Goal: Task Accomplishment & Management: Manage account settings

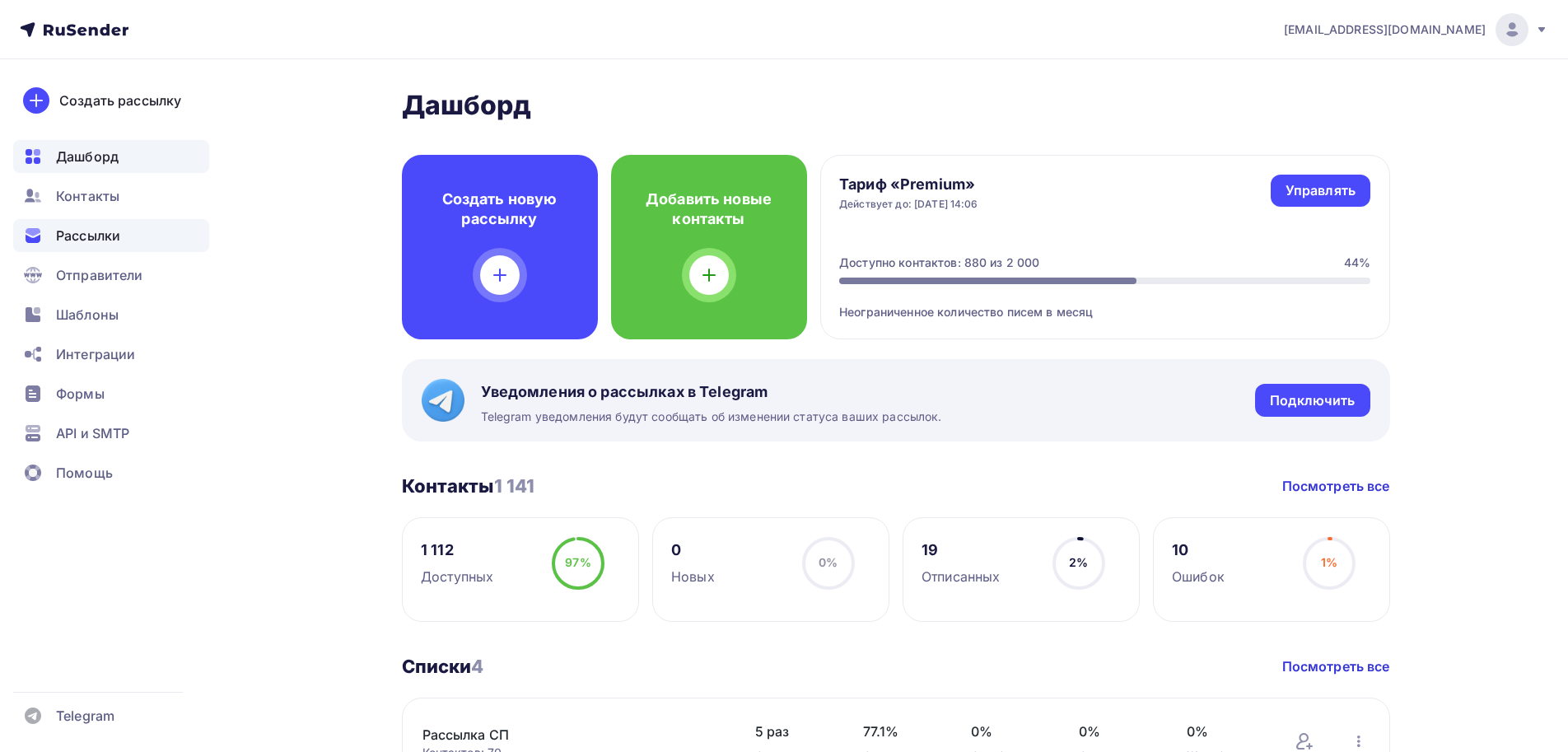
click at [107, 236] on span "Рассылки" at bounding box center [88, 236] width 64 height 20
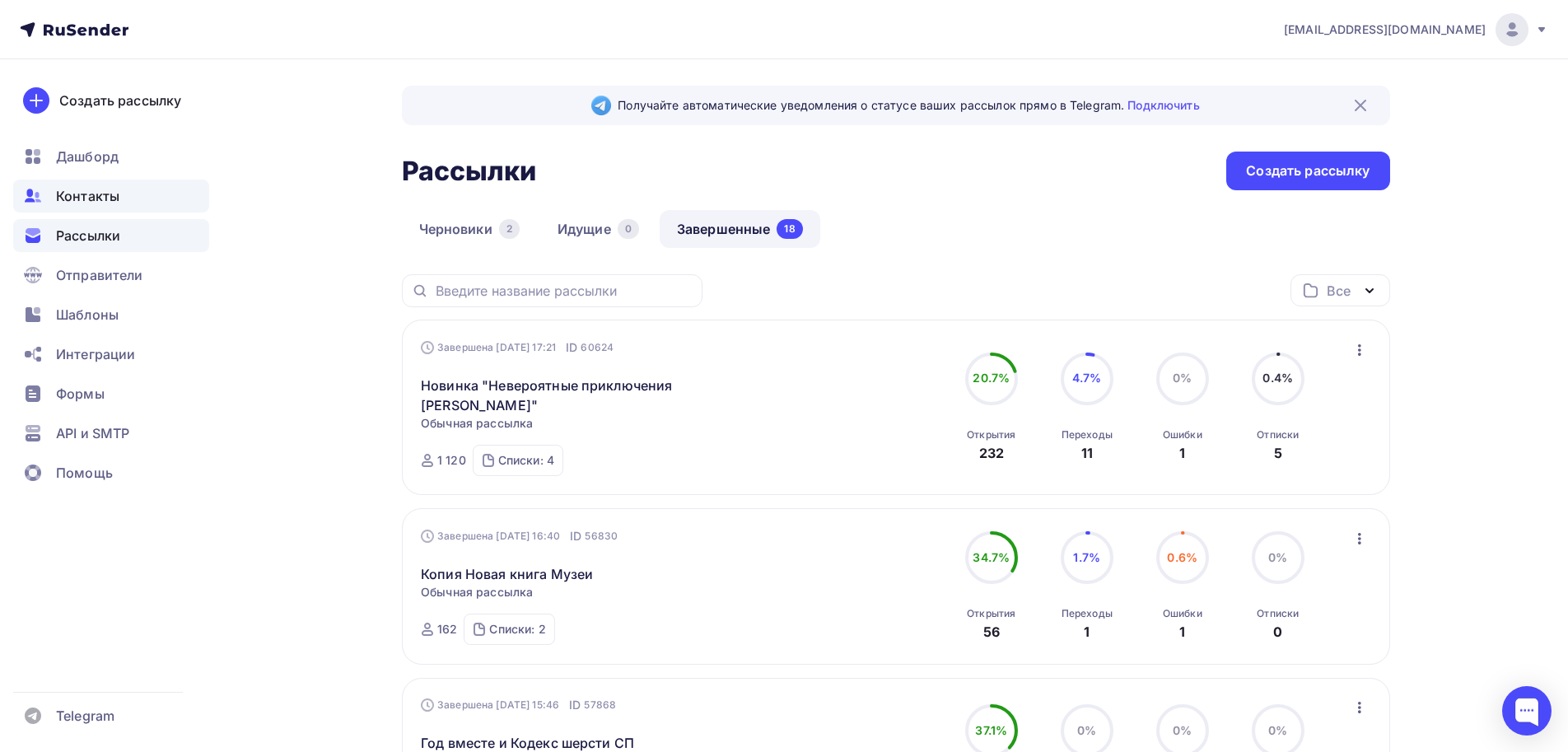
click at [107, 207] on div "Контакты" at bounding box center [111, 195] width 196 height 33
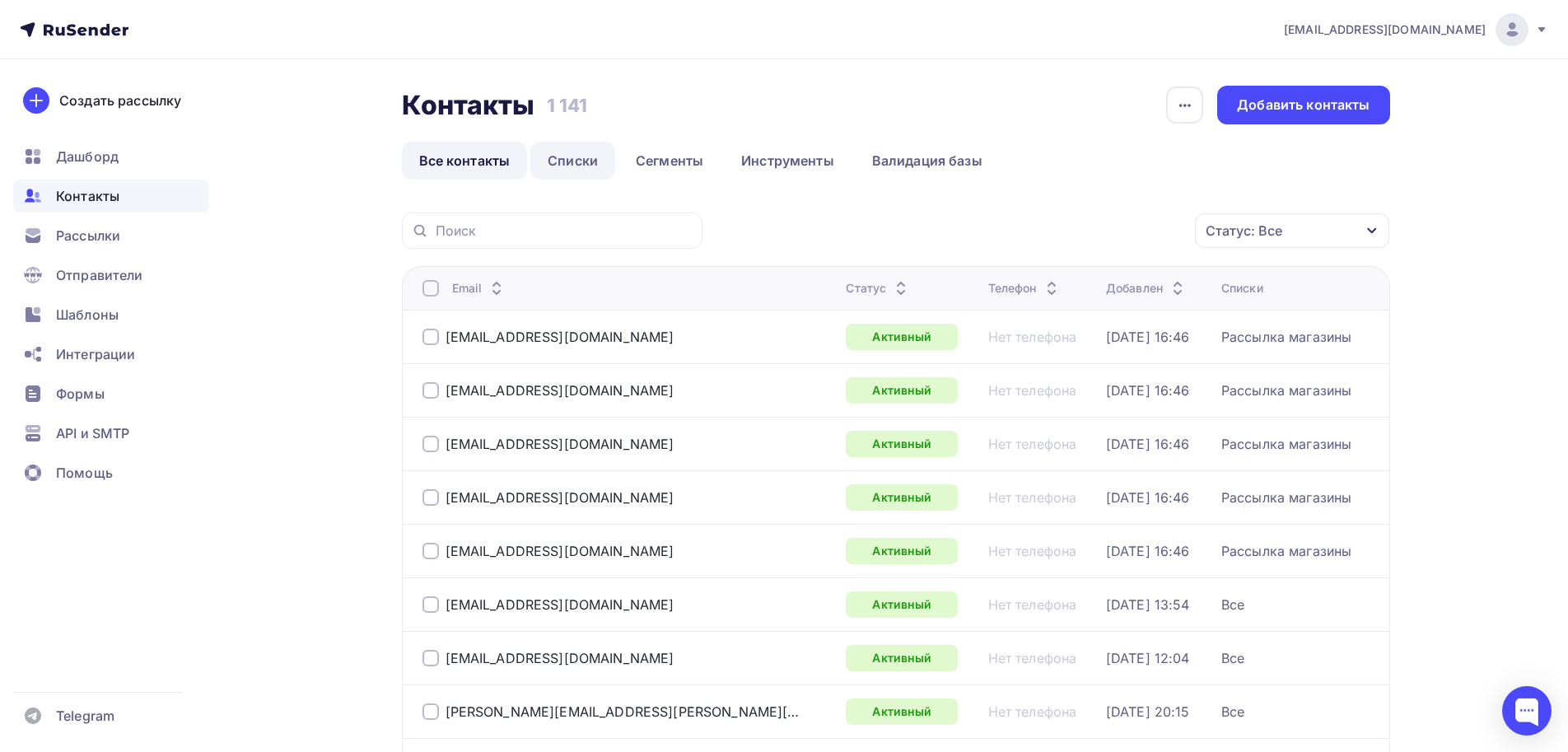
click at [576, 159] on link "Списки" at bounding box center [572, 161] width 85 height 38
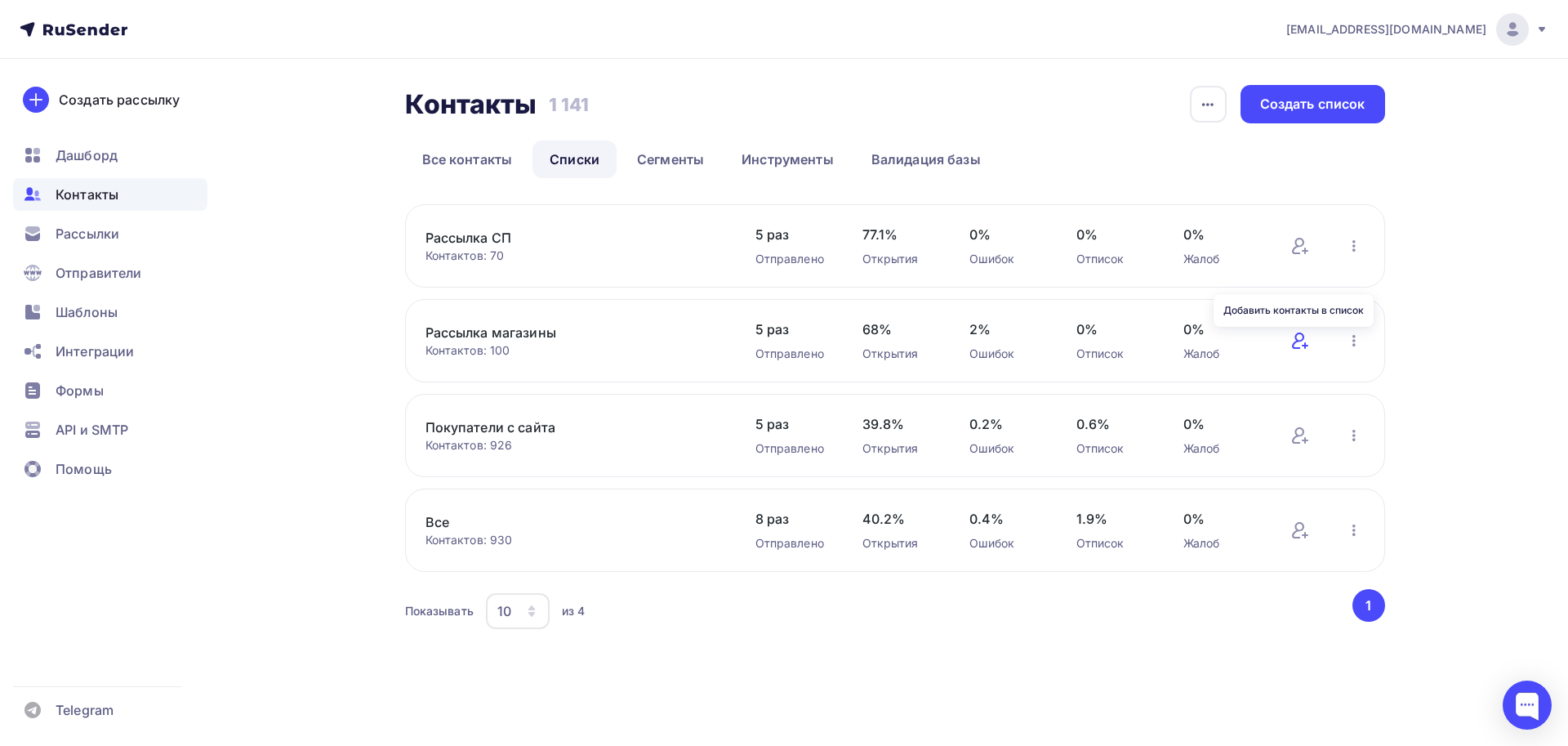
click at [1295, 348] on icon at bounding box center [1298, 341] width 13 height 17
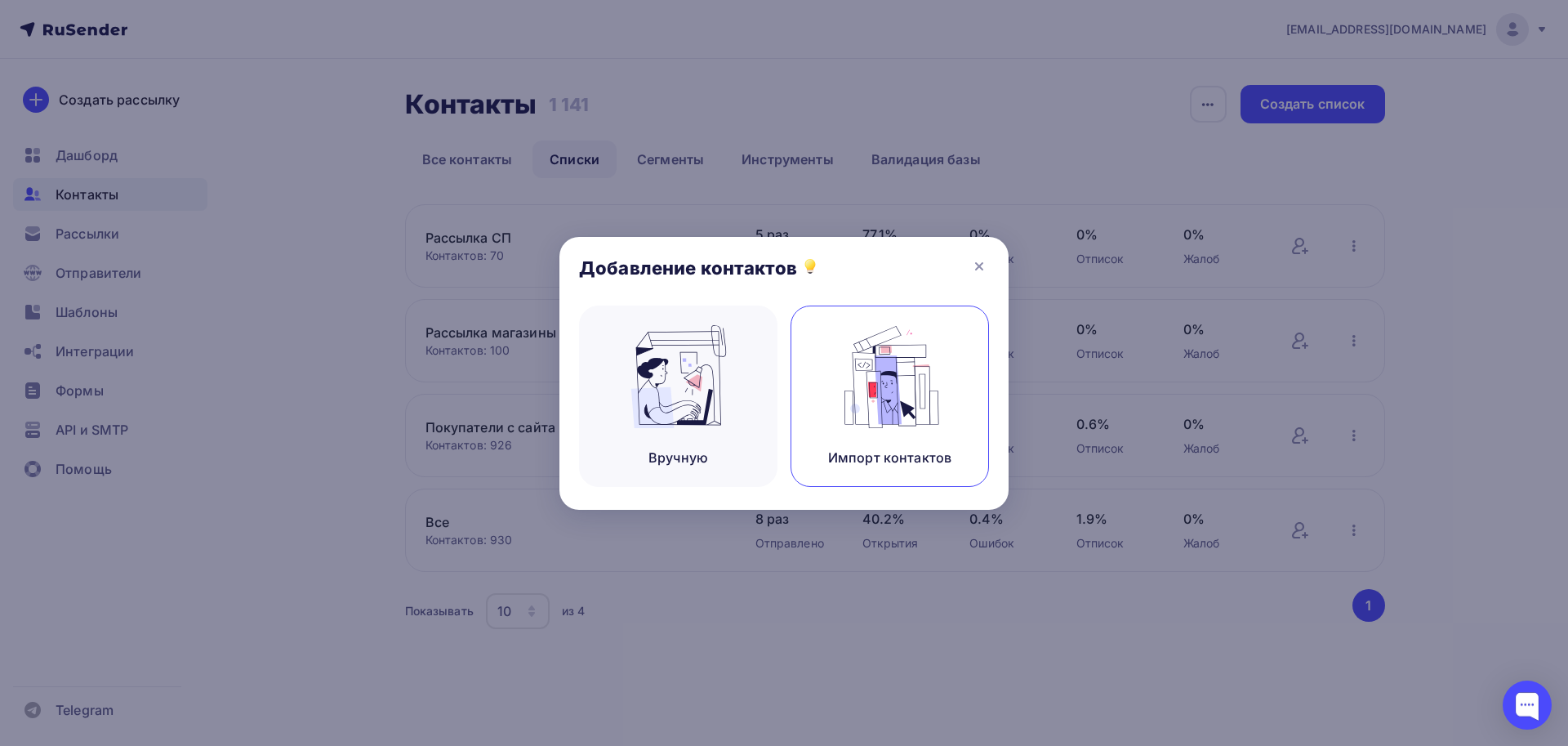
click at [862, 404] on img at bounding box center [891, 376] width 110 height 103
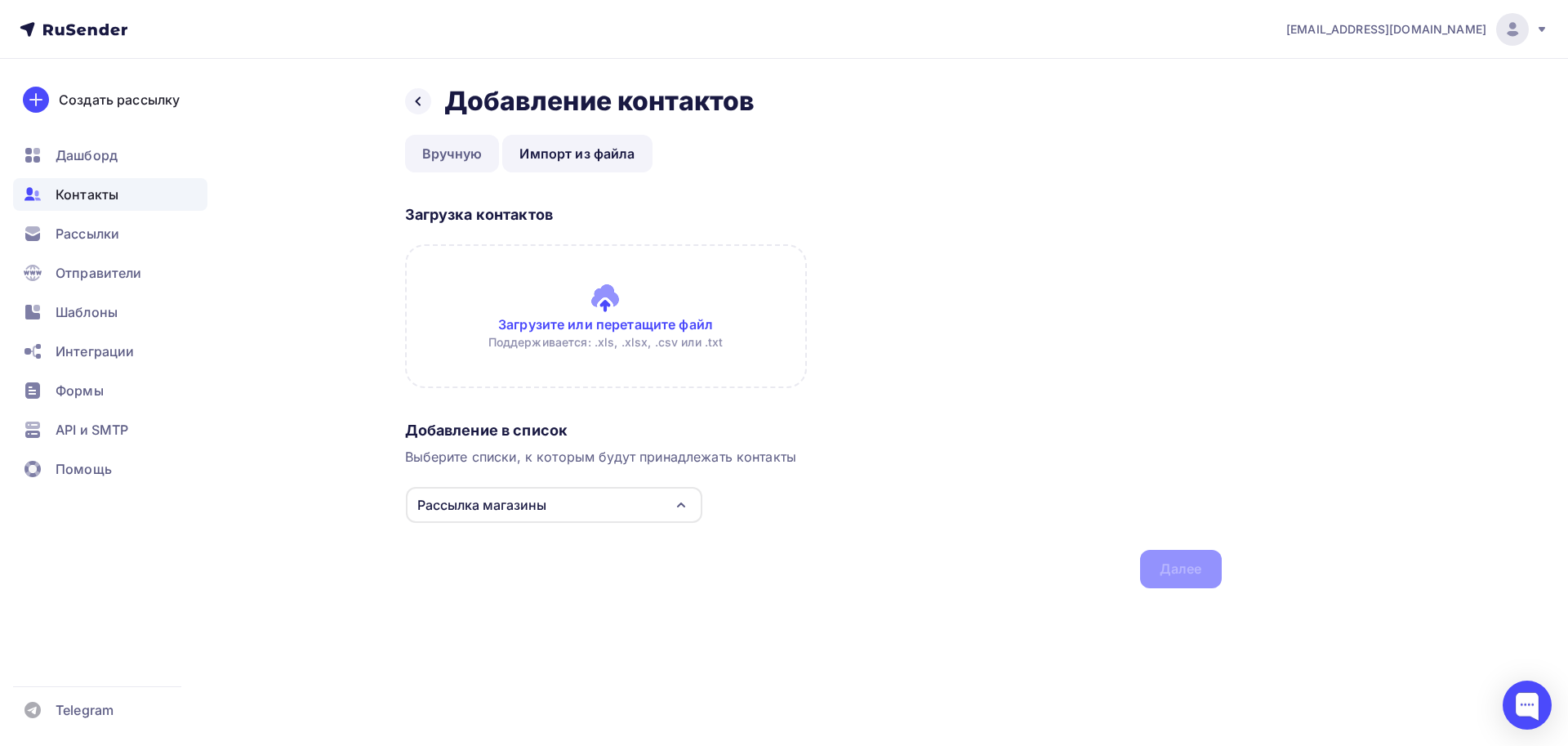
click at [457, 155] on link "Вручную" at bounding box center [452, 154] width 95 height 37
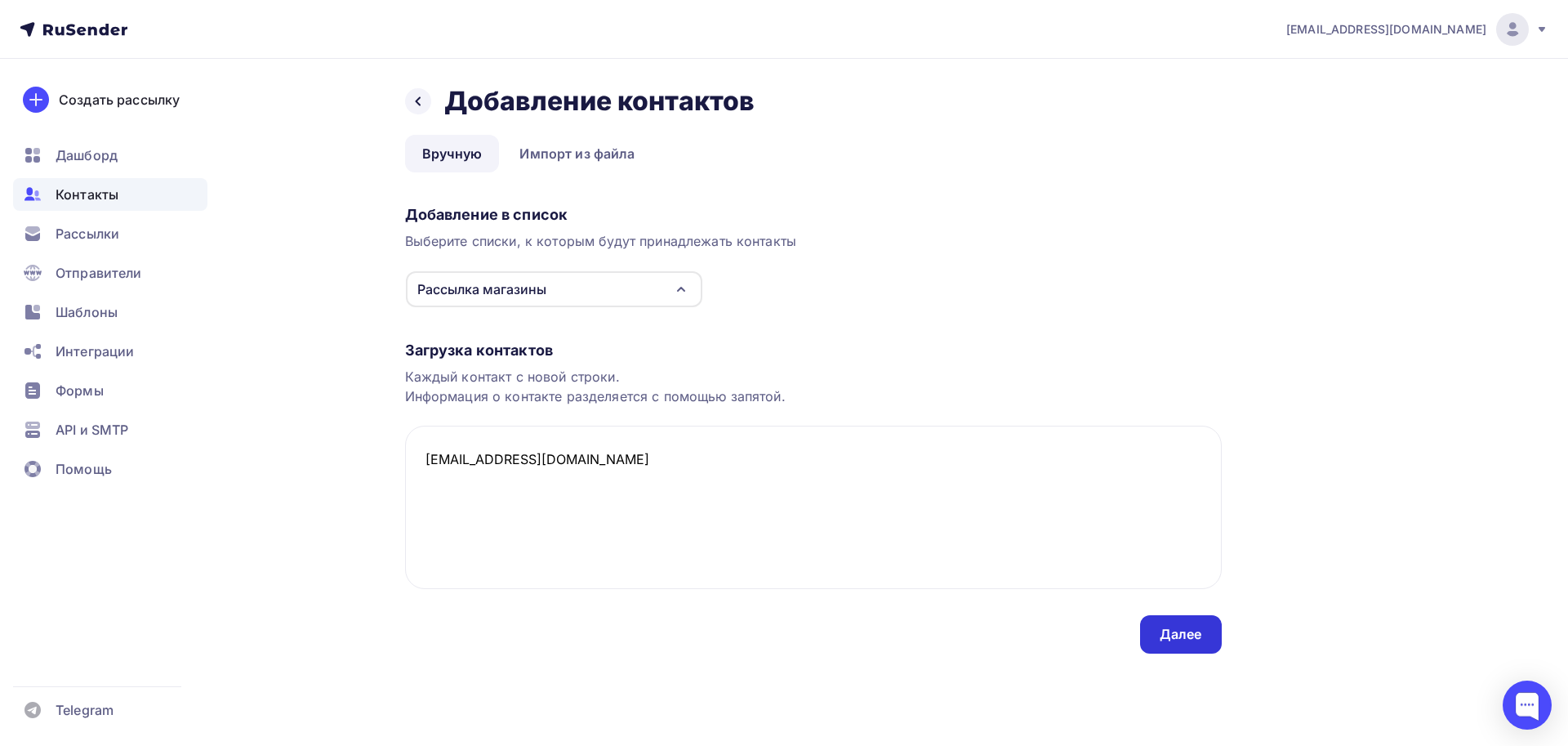
type textarea "[EMAIL_ADDRESS][DOMAIN_NAME]"
click at [1201, 641] on div "Далее" at bounding box center [1180, 633] width 42 height 19
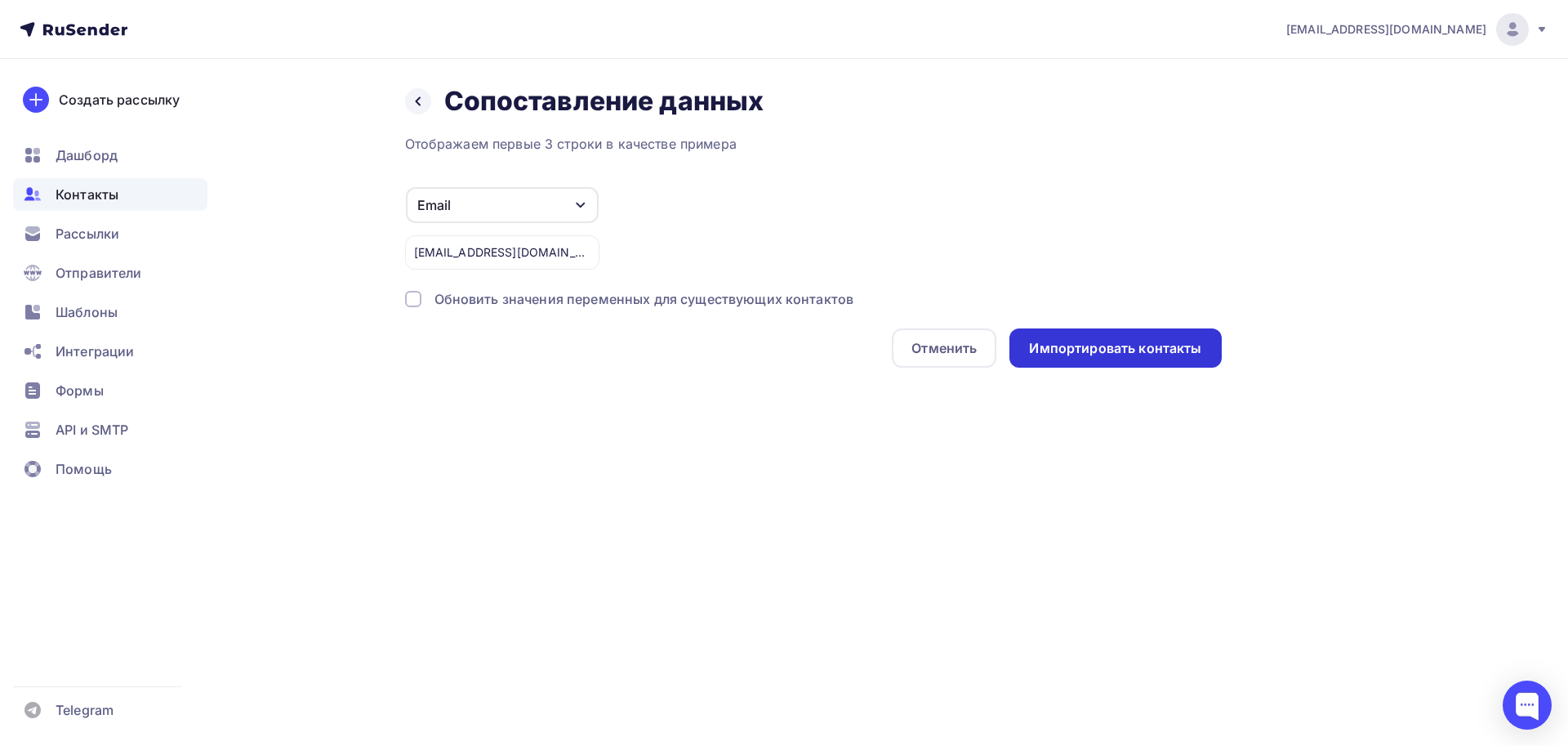
click at [1109, 362] on div "Импортировать контакты" at bounding box center [1115, 348] width 211 height 39
